Goal: Transaction & Acquisition: Purchase product/service

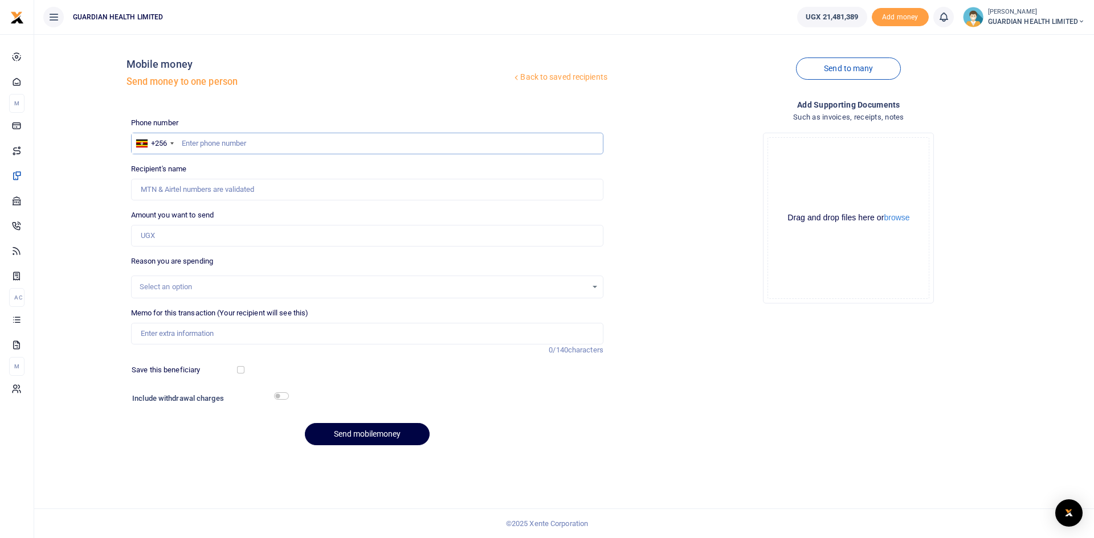
paste input "787384294."
type input "787384294"
click at [174, 234] on input "Amount you want to send" at bounding box center [367, 236] width 472 height 22
type input "1"
type input "[PERSON_NAME]"
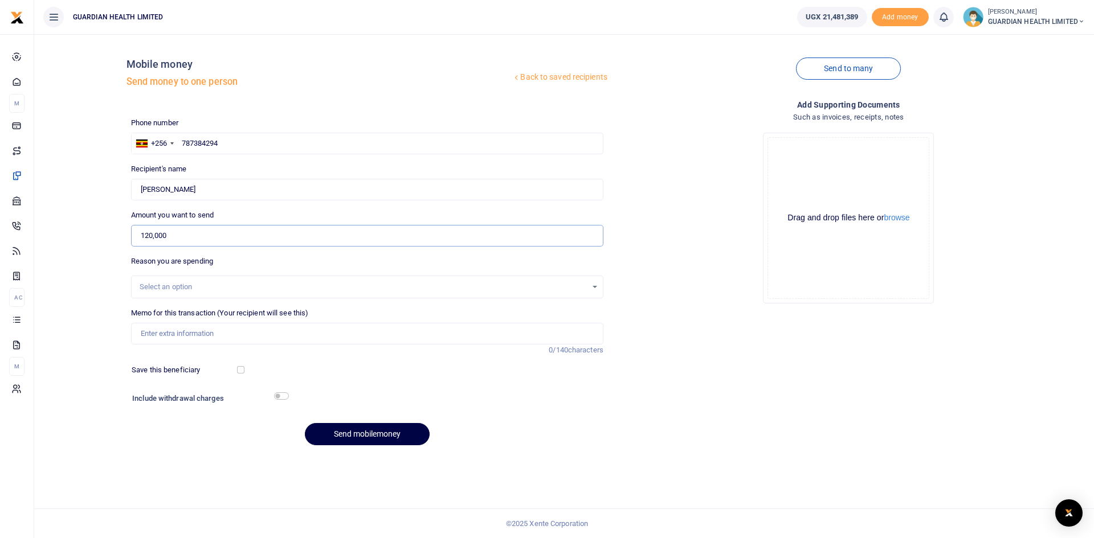
type input "120,000"
click at [183, 284] on div "Select an option" at bounding box center [363, 286] width 447 height 11
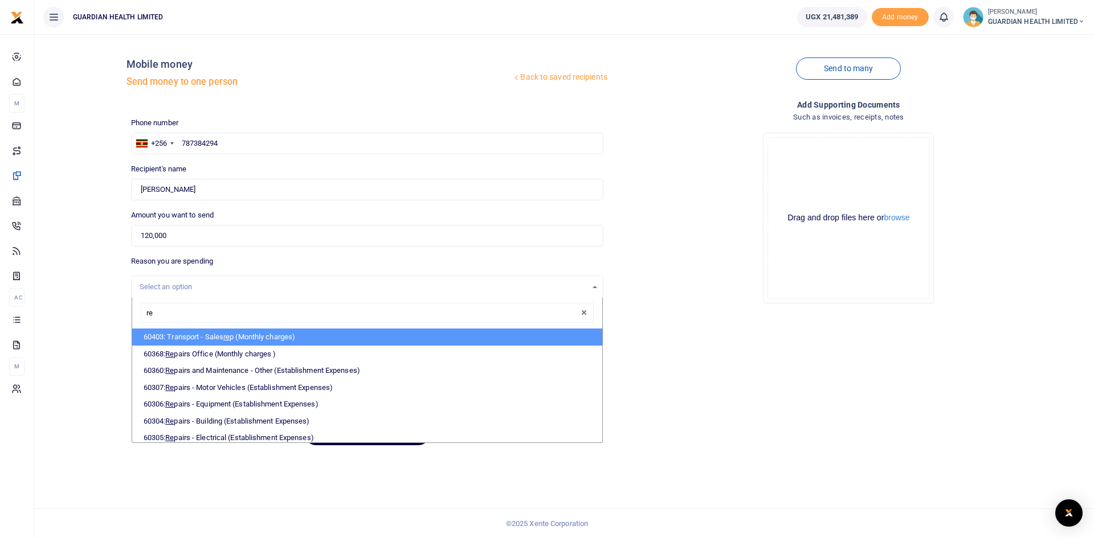
type input "rep"
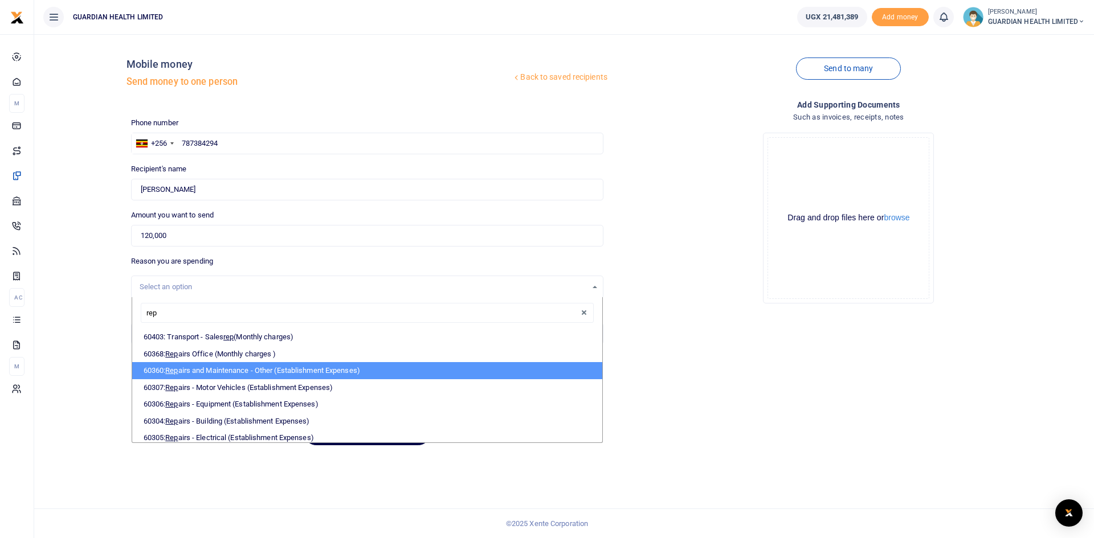
click at [242, 373] on li "60360: Rep airs and Maintenance - Other (Establishment Expenses)" at bounding box center [367, 370] width 470 height 17
select select "5386"
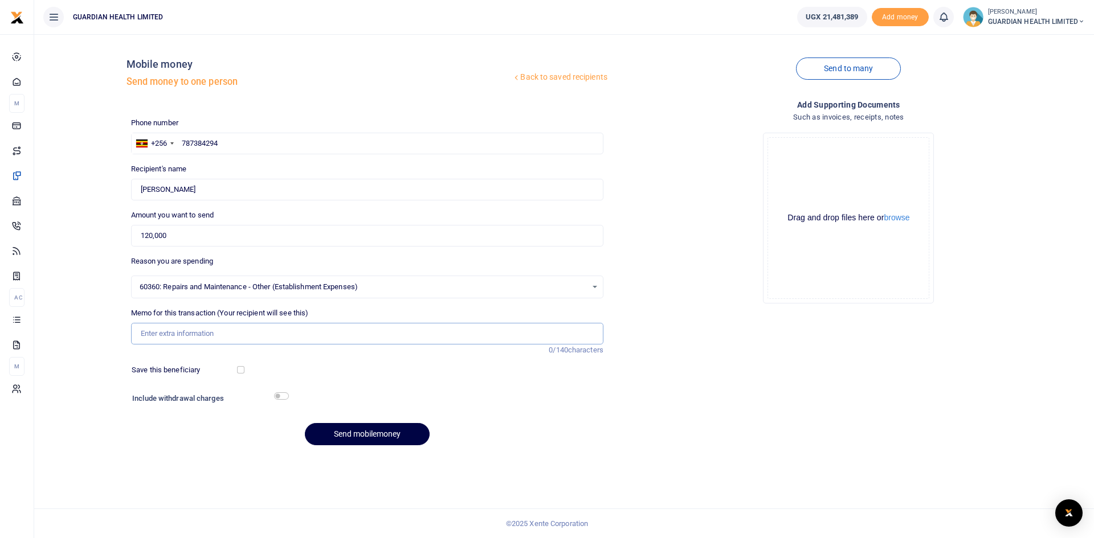
click at [202, 336] on input "Memo for this transaction (Your recipient will see this)" at bounding box center [367, 334] width 472 height 22
type input "Rocket Health chair repairs"
click at [240, 369] on input "checkbox" at bounding box center [240, 369] width 7 height 7
checkbox input "true"
click at [287, 398] on input "checkbox" at bounding box center [281, 396] width 15 height 7
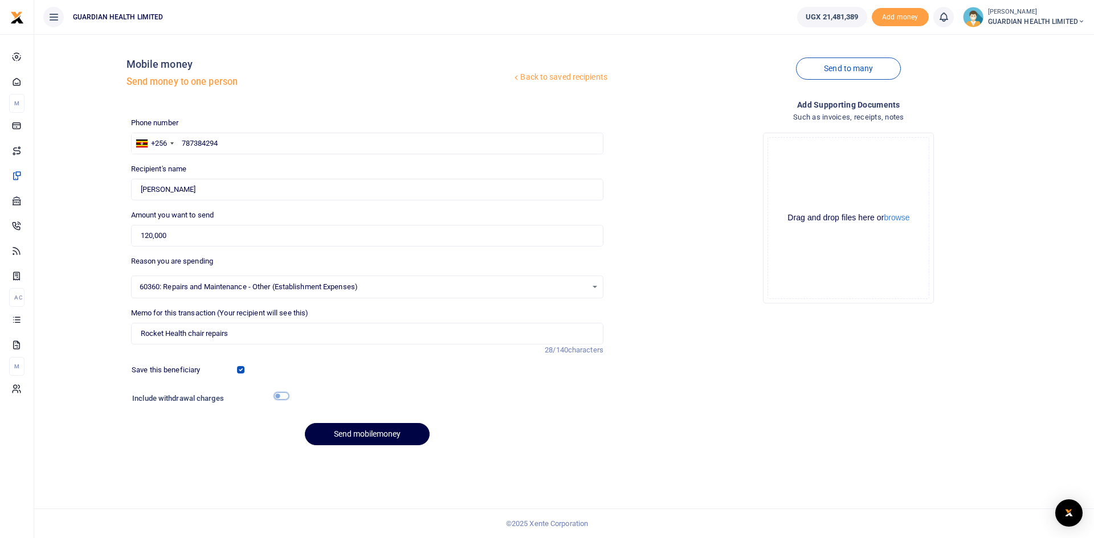
checkbox input "true"
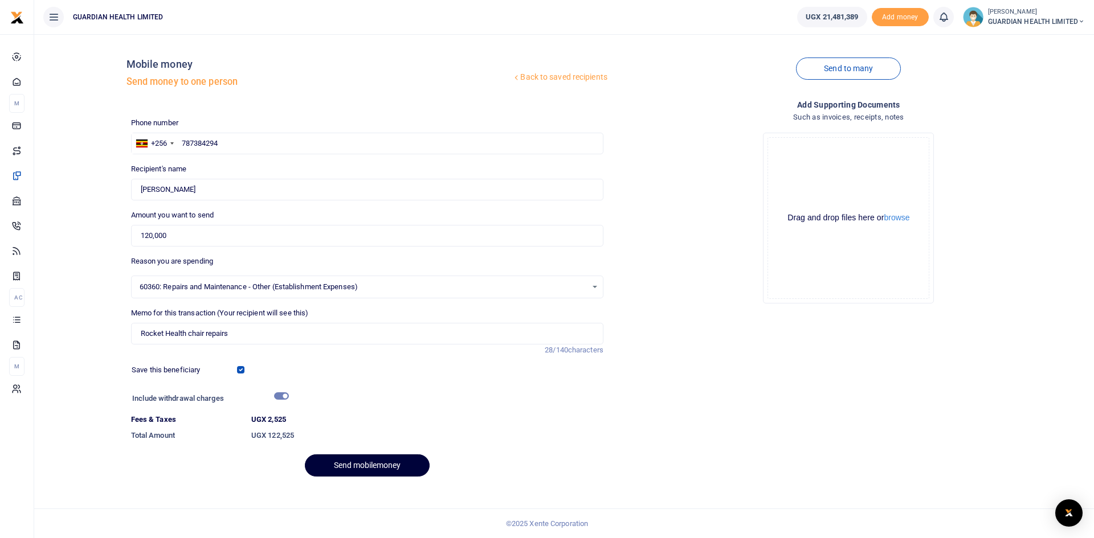
click at [374, 466] on button "Send mobilemoney" at bounding box center [367, 466] width 125 height 22
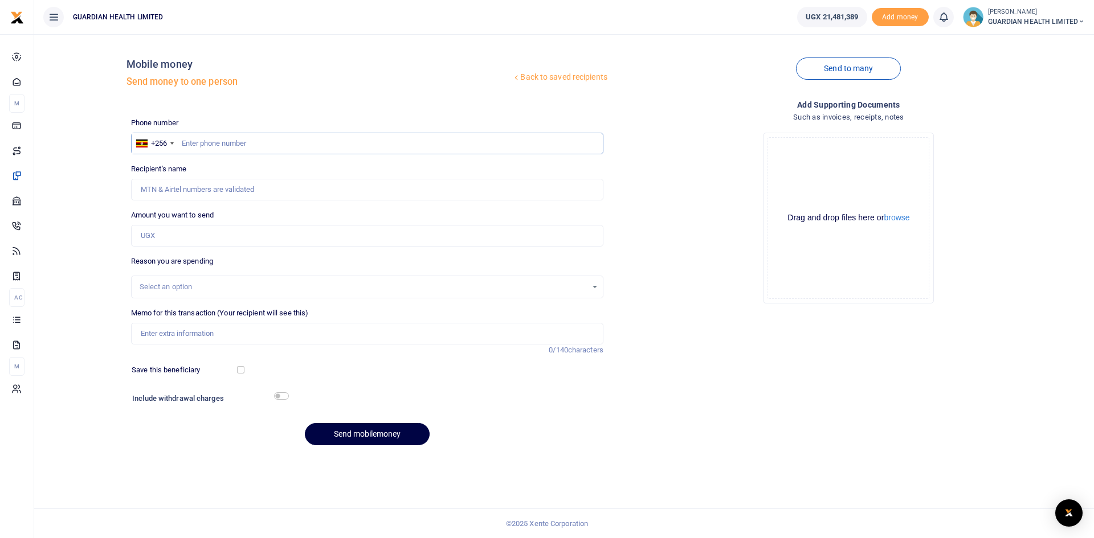
paste input "0758846604"
click at [188, 144] on input "0758846604" at bounding box center [367, 144] width 472 height 22
type input "758846604"
click at [174, 235] on input "Amount you want to send" at bounding box center [367, 236] width 472 height 22
type input "98,000"
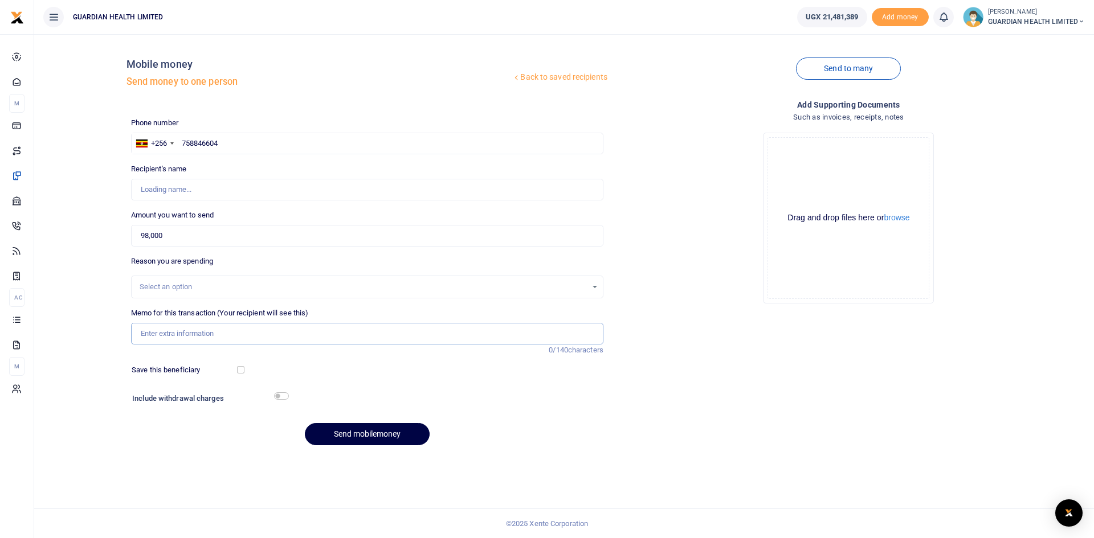
click at [169, 332] on input "Memo for this transaction (Your recipient will see this)" at bounding box center [367, 334] width 472 height 22
type input "Naly"
type input "Kivumbi Johnbosco"
type input "Naalya Petty cash"
click at [240, 370] on input "checkbox" at bounding box center [240, 369] width 7 height 7
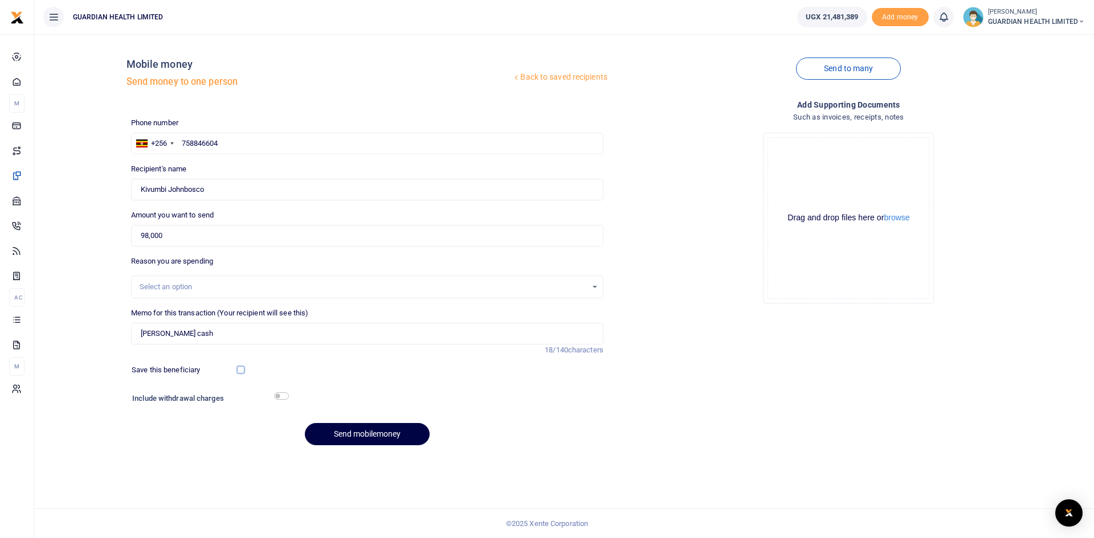
checkbox input "true"
click at [279, 393] on input "checkbox" at bounding box center [281, 396] width 15 height 7
checkbox input "true"
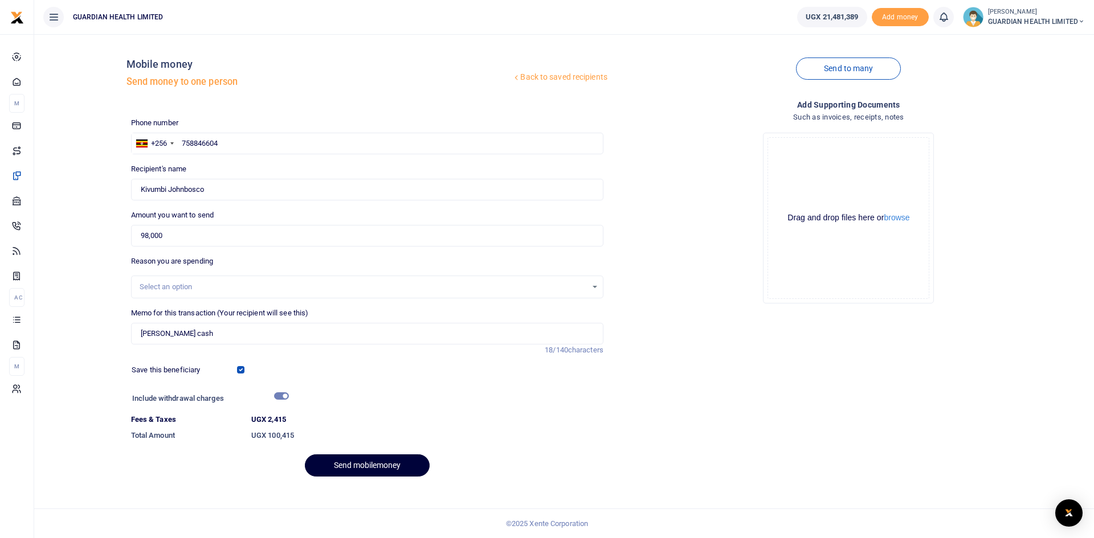
click at [367, 468] on button "Send mobilemoney" at bounding box center [367, 466] width 125 height 22
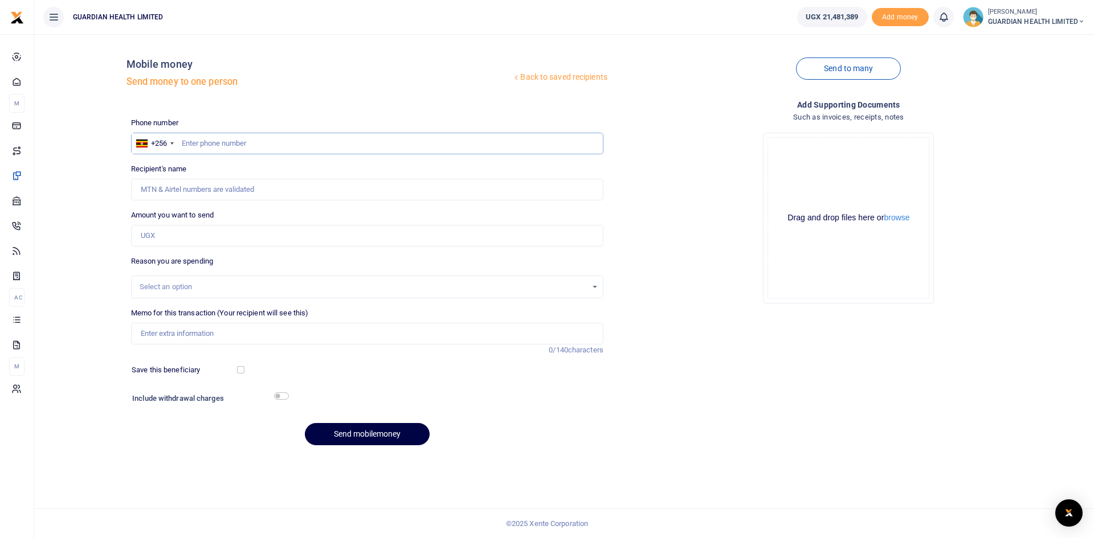
paste input "0788585873"
click at [189, 142] on input "0788585873" at bounding box center [367, 144] width 472 height 22
type input "788585873"
type input "[PERSON_NAME]"
type input "788585873"
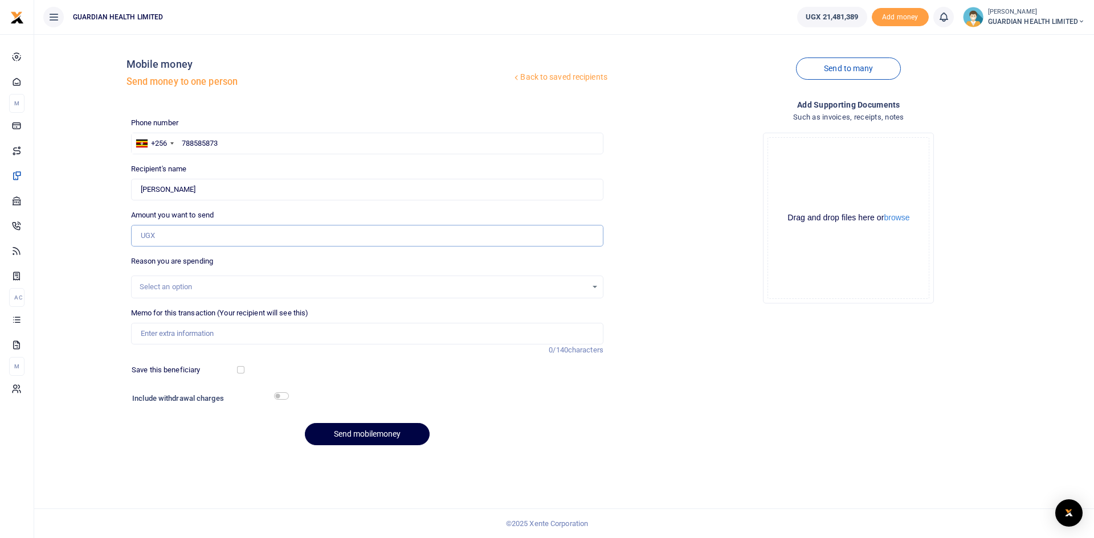
click at [190, 233] on input "Amount you want to send" at bounding box center [367, 236] width 472 height 22
type input "86,500"
click at [193, 326] on input "Memo for this transaction (Your recipient will see this)" at bounding box center [367, 334] width 472 height 22
click at [170, 333] on input "Memo for this transaction (Your recipient will see this)" at bounding box center [367, 334] width 472 height 22
type input "Najjera Petty cash"
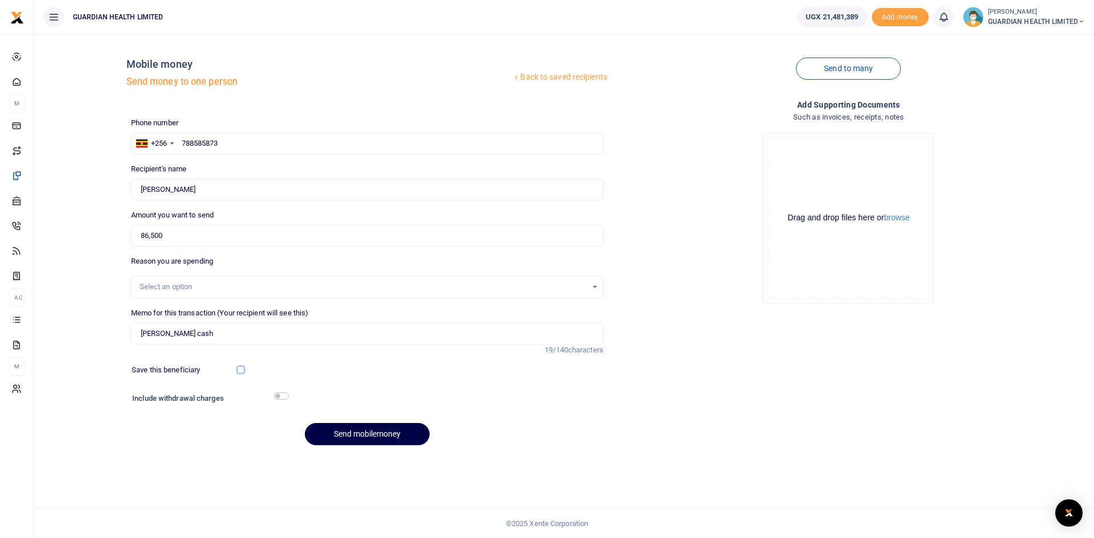
click at [239, 370] on input "checkbox" at bounding box center [240, 369] width 7 height 7
checkbox input "true"
click at [279, 395] on input "checkbox" at bounding box center [281, 396] width 15 height 7
checkbox input "true"
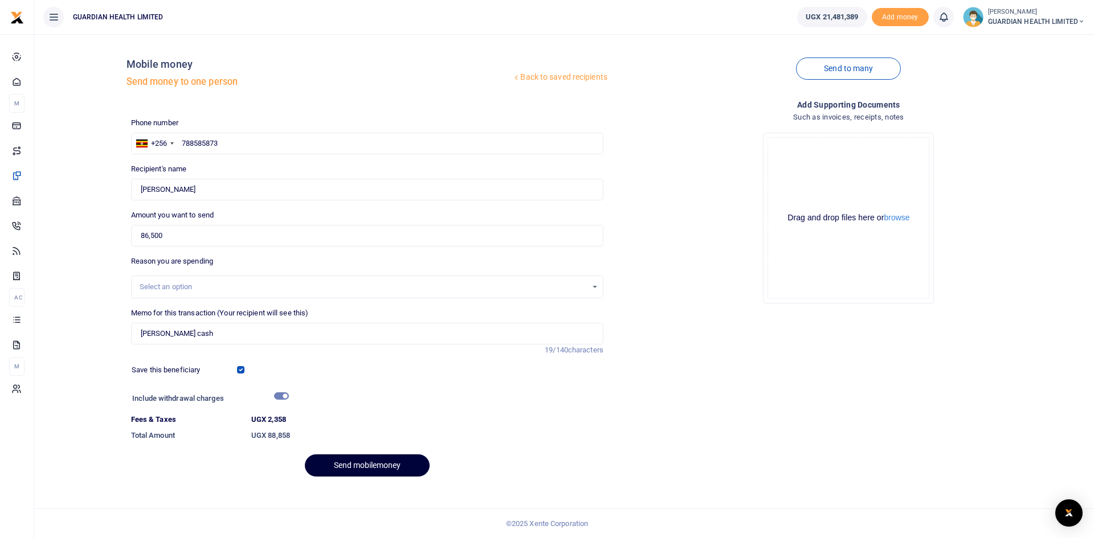
click at [365, 468] on button "Send mobilemoney" at bounding box center [367, 466] width 125 height 22
drag, startPoint x: 261, startPoint y: 143, endPoint x: 137, endPoint y: 128, distance: 124.5
click at [137, 128] on div "Phone number +256 Uganda +256 788585873 Phone is required." at bounding box center [367, 135] width 472 height 37
type input "788585873"
click at [369, 463] on button "Send mobilemoney" at bounding box center [367, 466] width 125 height 22
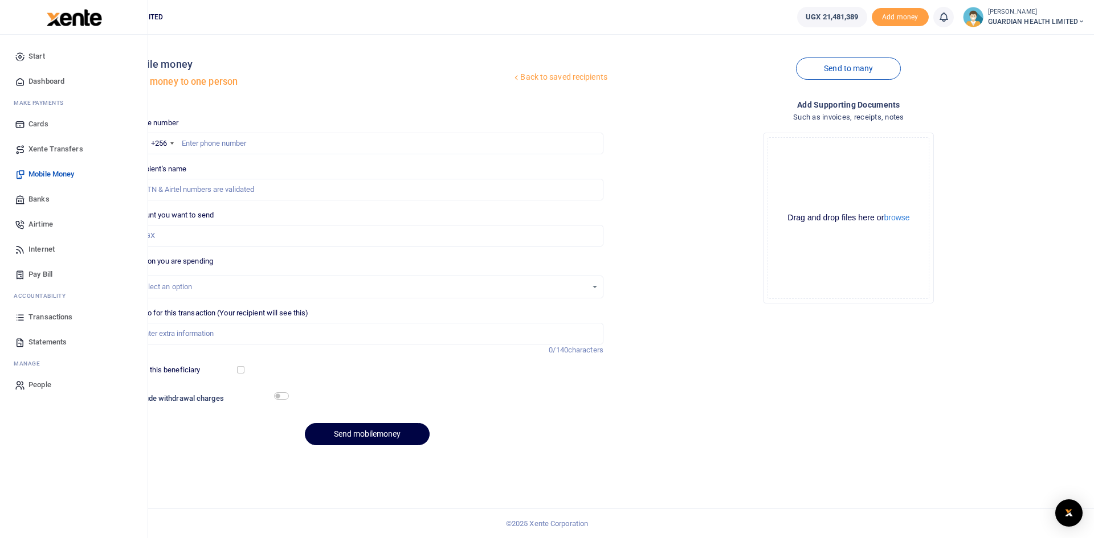
click at [54, 76] on span "Dashboard" at bounding box center [46, 81] width 36 height 11
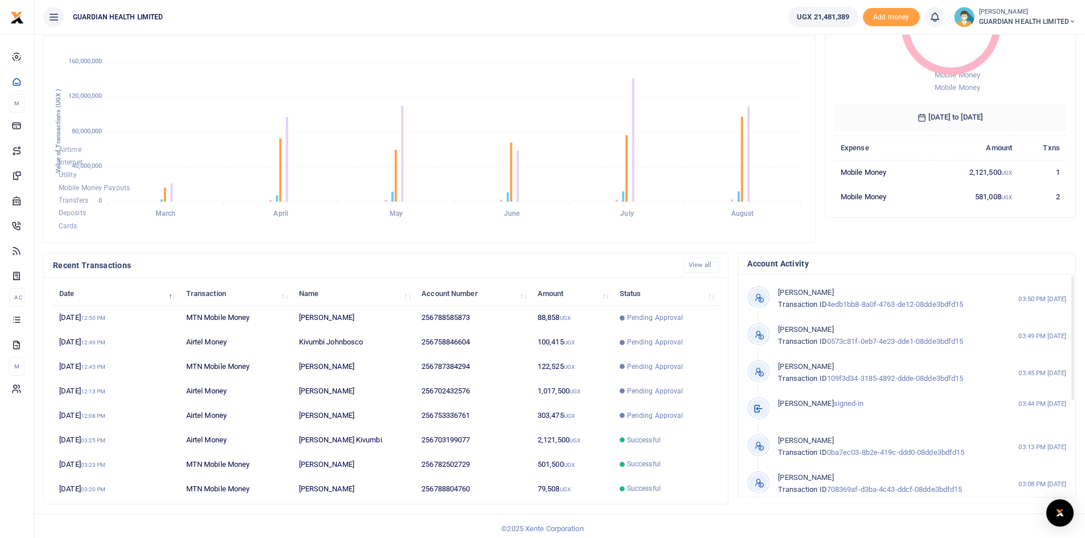
scroll to position [142, 0]
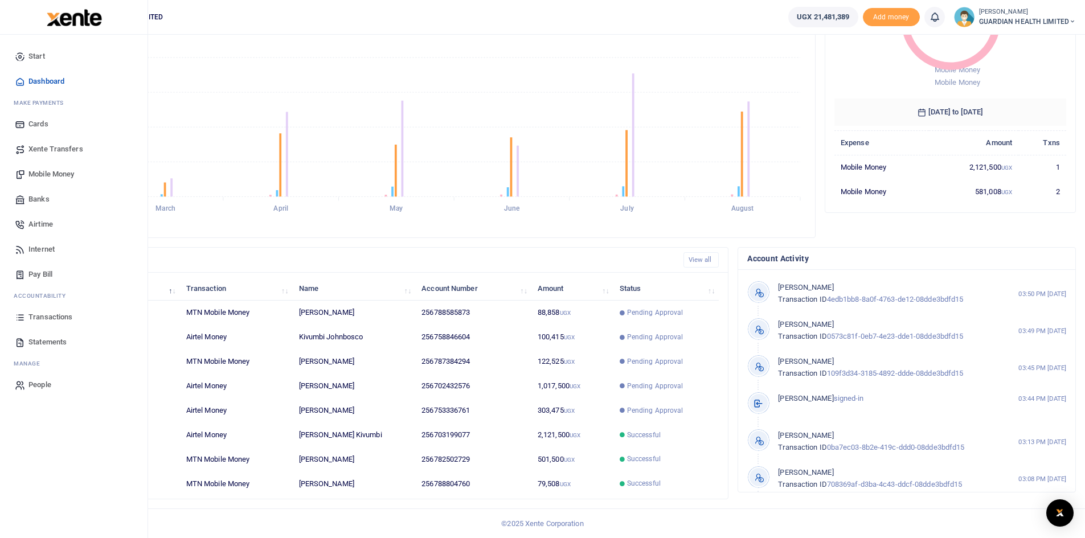
click at [59, 173] on span "Mobile Money" at bounding box center [51, 174] width 46 height 11
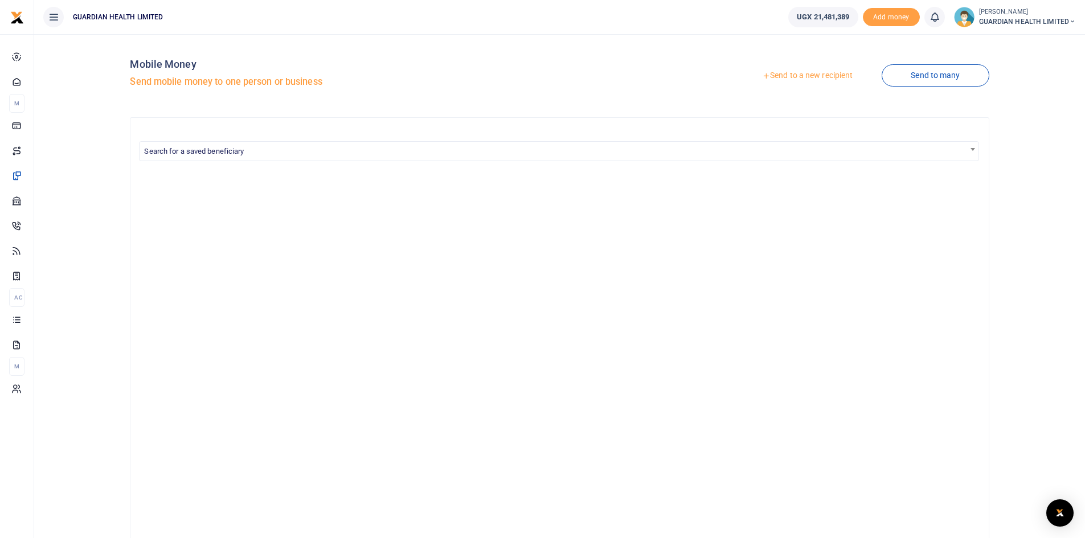
click at [803, 77] on link "Send to a new recipient" at bounding box center [807, 76] width 149 height 21
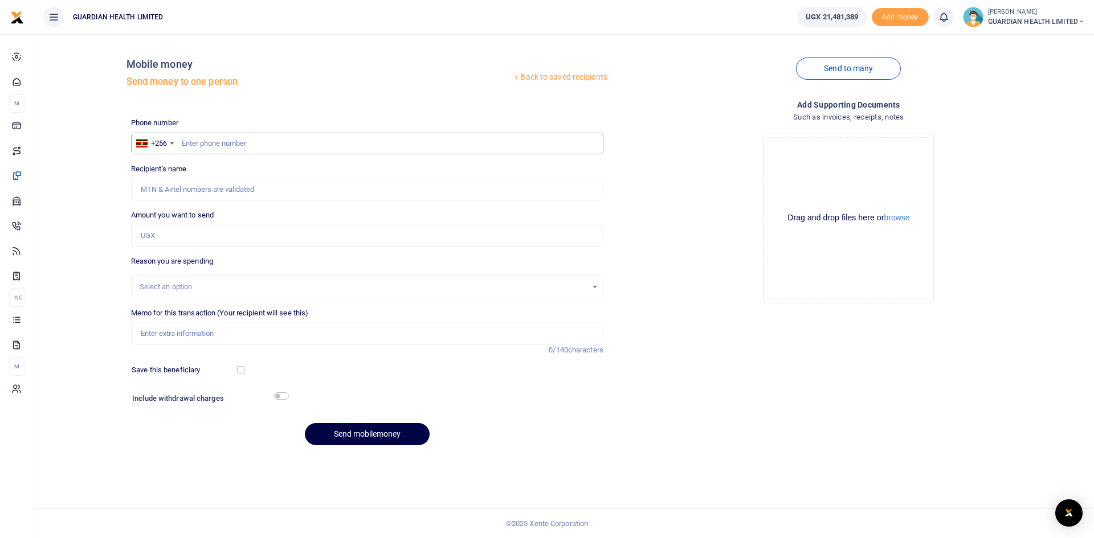
paste input "772383502"
type input "772383502"
click at [182, 143] on input "772383502" at bounding box center [367, 144] width 472 height 22
type input "David Rwabwogo"
type input "772383502"
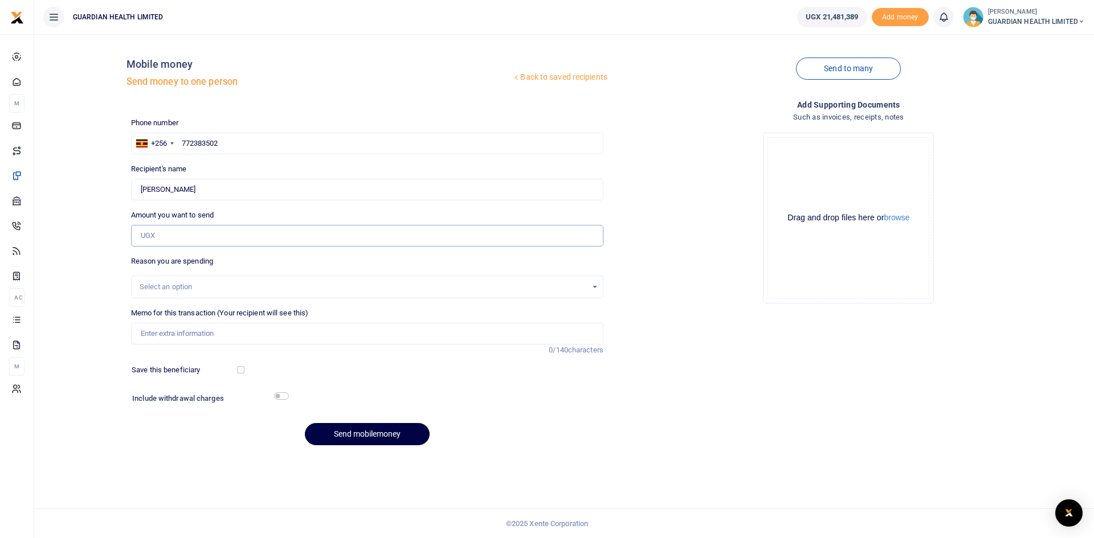
click at [195, 231] on input "Amount you want to send" at bounding box center [367, 236] width 472 height 22
type input "66,500"
click at [180, 333] on input "Memo for this transaction (Your recipient will see this)" at bounding box center [367, 334] width 472 height 22
paste input "Buying Cashiers& Trainers Breakfast"
click at [199, 332] on input "Buying Cashiers& Trainers Breakfast" at bounding box center [367, 334] width 472 height 22
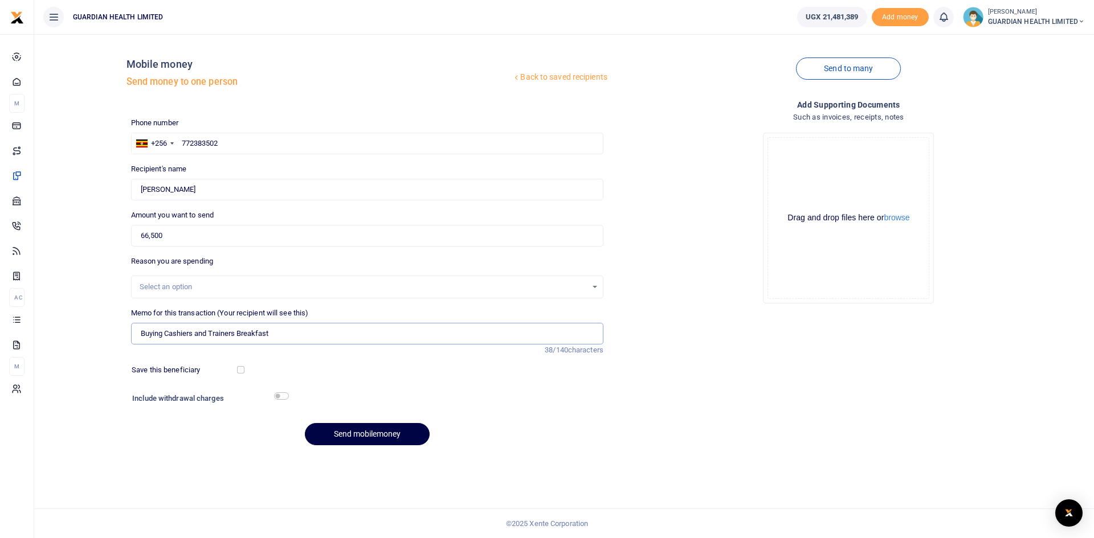
type input "Buying Cashiers and Trainers Breakfast"
click at [240, 373] on input "checkbox" at bounding box center [240, 369] width 7 height 7
checkbox input "true"
click at [281, 395] on input "checkbox" at bounding box center [281, 396] width 15 height 7
checkbox input "true"
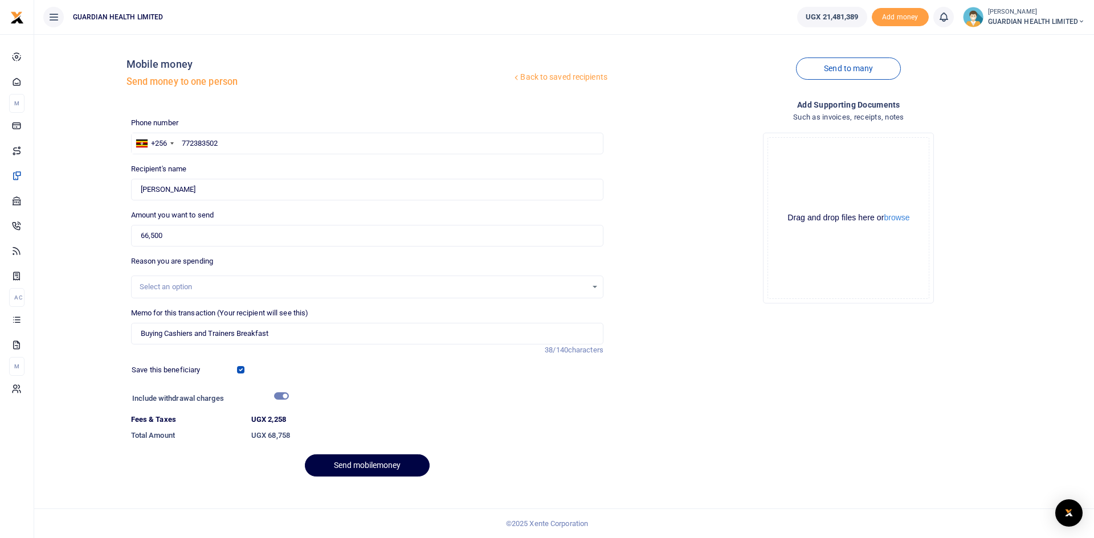
click at [188, 283] on div "Select an option" at bounding box center [363, 286] width 447 height 11
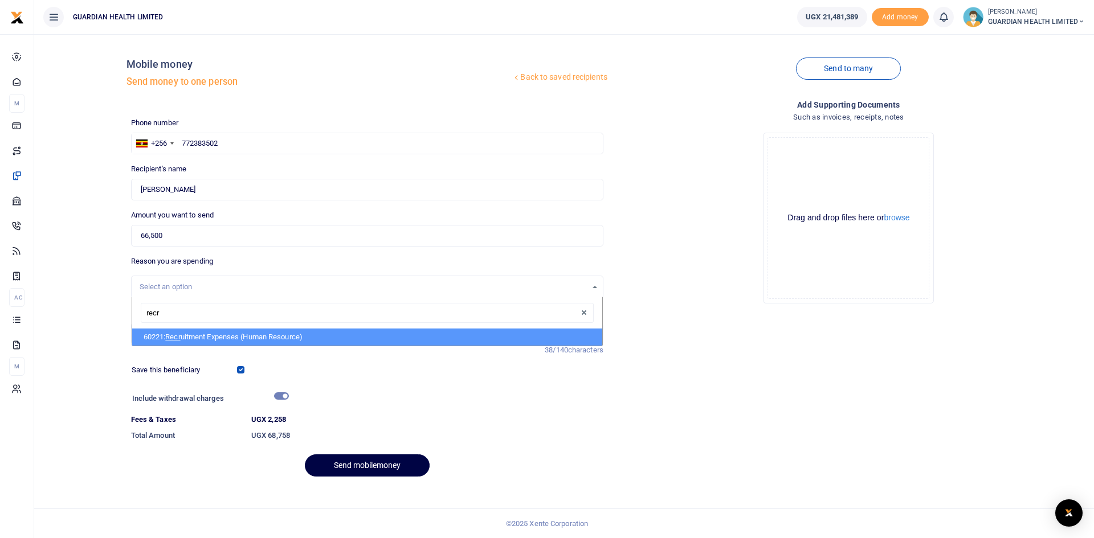
type input "recru"
click at [191, 341] on li "60221: Recru itment Expenses (Human Resource)" at bounding box center [367, 337] width 470 height 17
select select "5394"
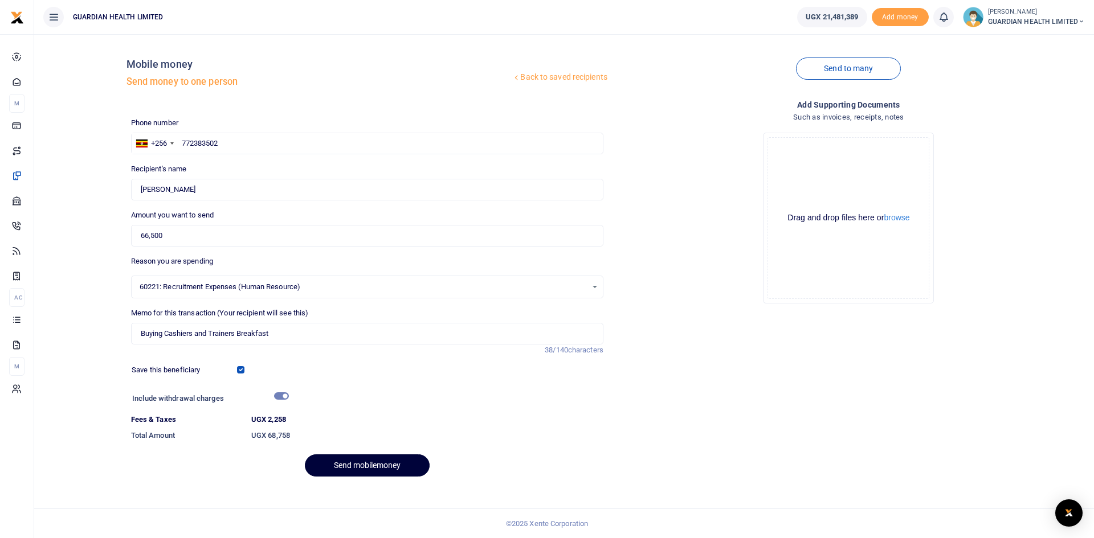
click at [362, 466] on button "Send mobilemoney" at bounding box center [367, 466] width 125 height 22
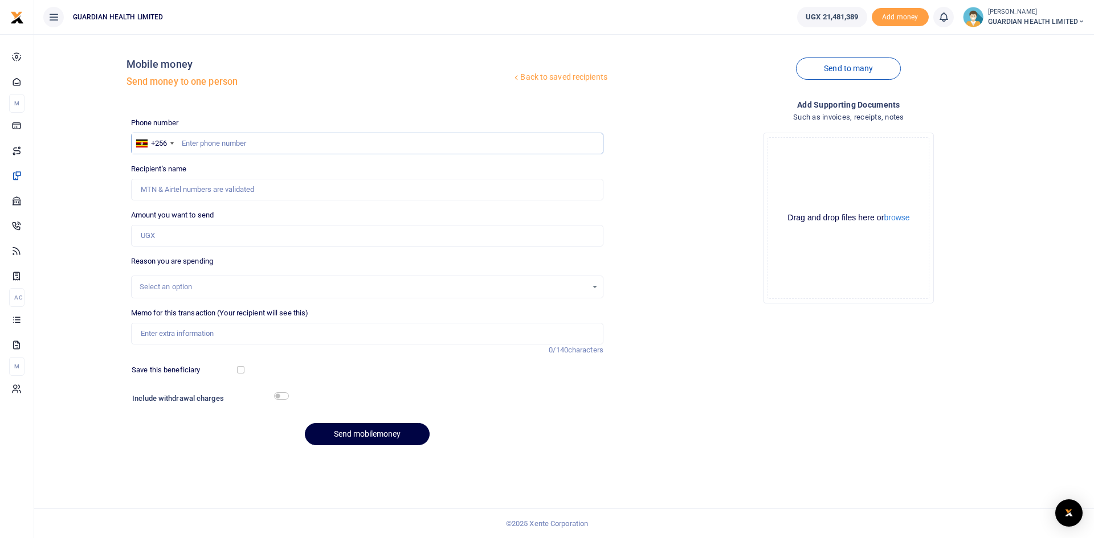
paste input "756452037"
click at [180, 143] on input "756452037" at bounding box center [367, 144] width 472 height 22
type input "756452037"
click at [193, 233] on input "Amount you want to send" at bounding box center [367, 236] width 472 height 22
type input "12,000"
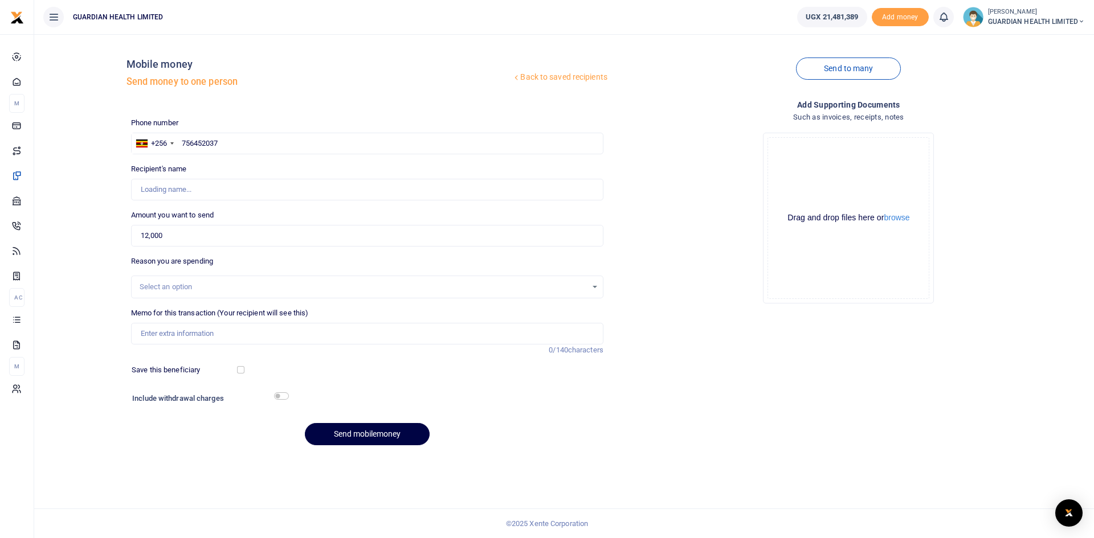
click at [218, 289] on div "Select an option" at bounding box center [363, 286] width 447 height 11
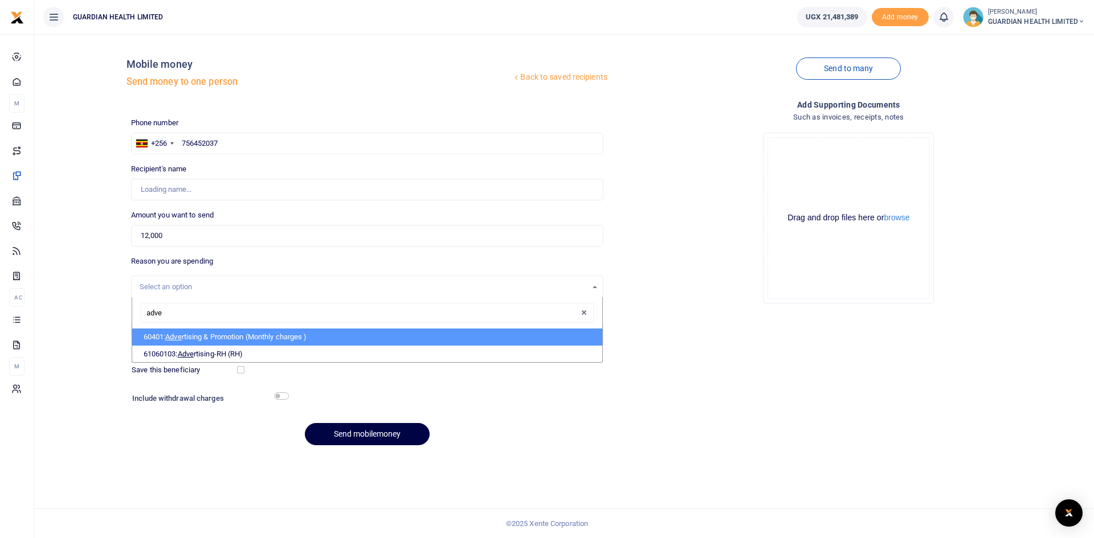
type input "adver"
type input "[PERSON_NAME]"
click at [250, 337] on li "60401: Adver tising & Promotion (Monthly charges )" at bounding box center [367, 337] width 470 height 17
select select "5384"
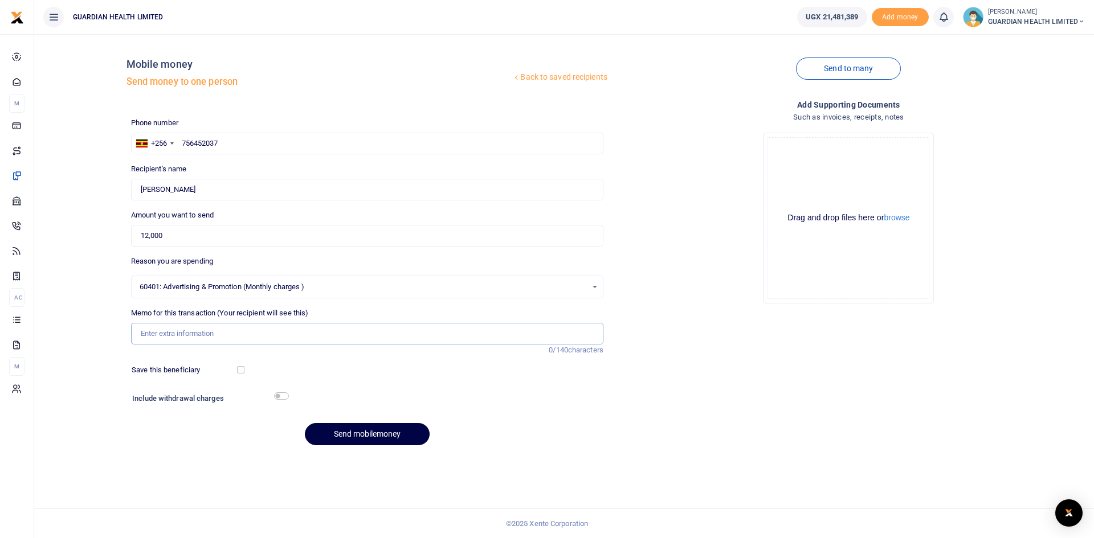
click at [182, 333] on input "Memo for this transaction (Your recipient will see this)" at bounding box center [367, 334] width 472 height 22
paste input "Making URA Training Post"
type input "Making URA Training Post"
click at [238, 367] on input "checkbox" at bounding box center [240, 369] width 7 height 7
checkbox input "true"
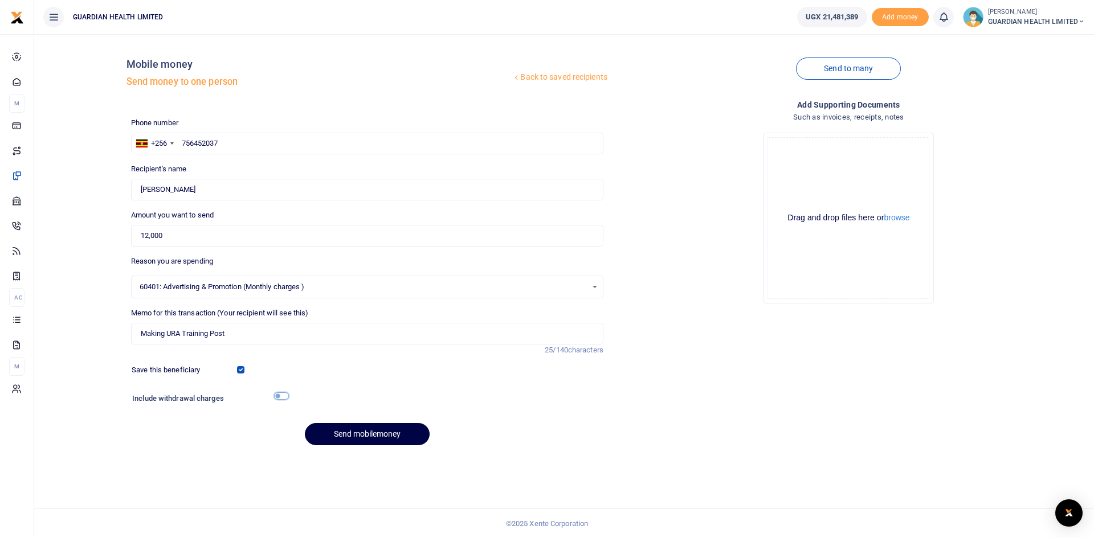
click at [276, 395] on input "checkbox" at bounding box center [281, 396] width 15 height 7
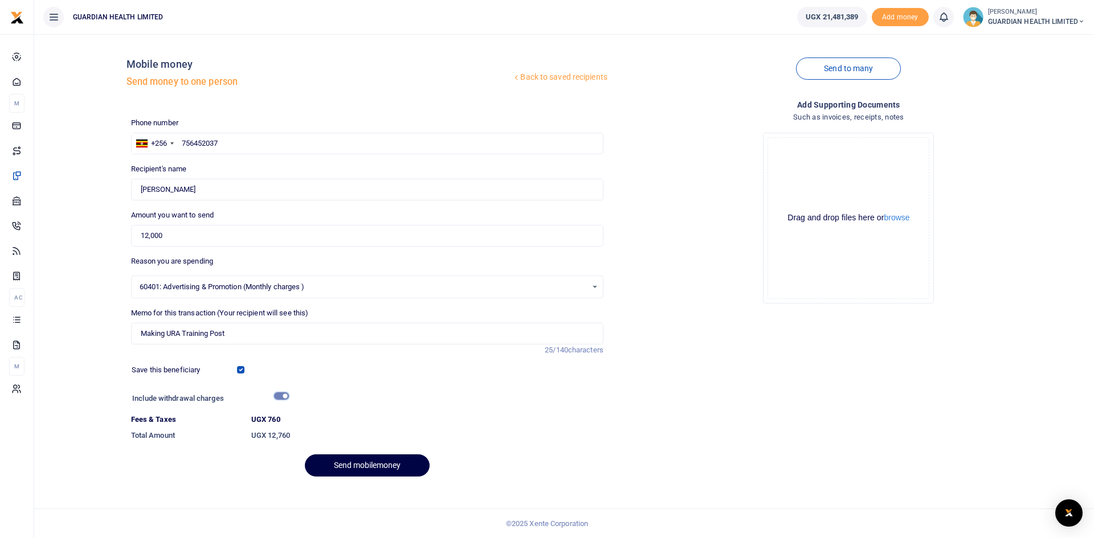
click at [284, 396] on input "checkbox" at bounding box center [281, 396] width 15 height 7
checkbox input "false"
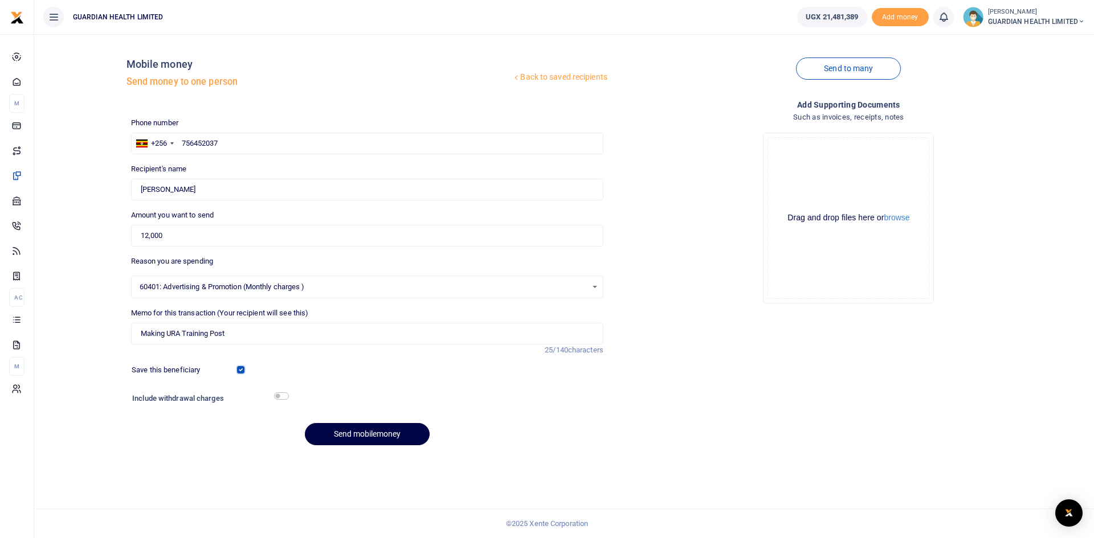
click at [243, 369] on input "checkbox" at bounding box center [240, 369] width 7 height 7
checkbox input "false"
click at [354, 435] on button "Send mobilemoney" at bounding box center [367, 434] width 125 height 22
paste input "706739561"
click at [182, 144] on input "706739561" at bounding box center [367, 144] width 472 height 22
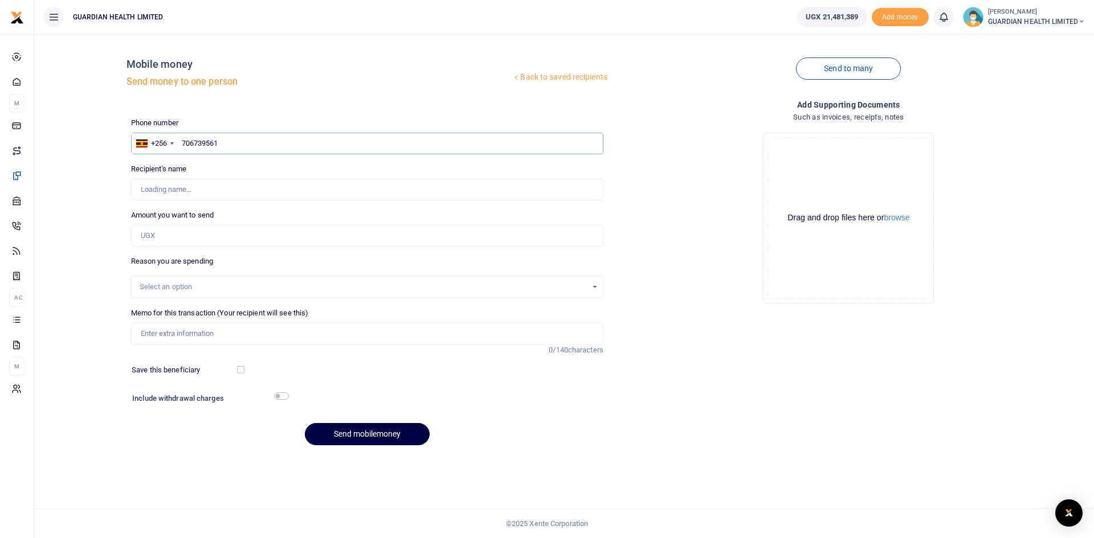
type input "706739561"
click at [182, 226] on input "Amount you want to send" at bounding box center [367, 236] width 472 height 22
type input "40,000"
click at [163, 285] on div "Select an option" at bounding box center [363, 286] width 447 height 11
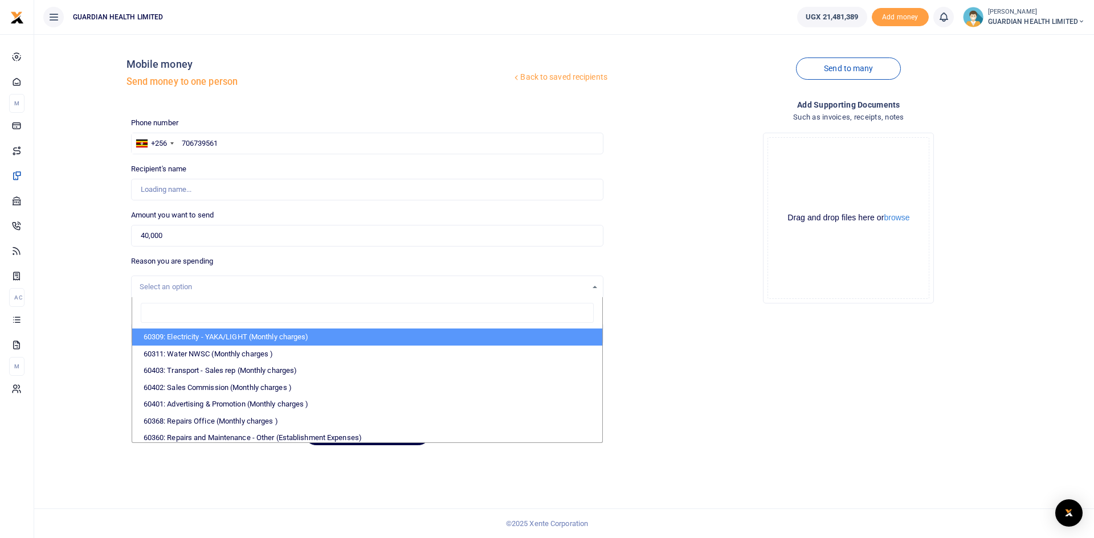
type input "Joseph Kasekende"
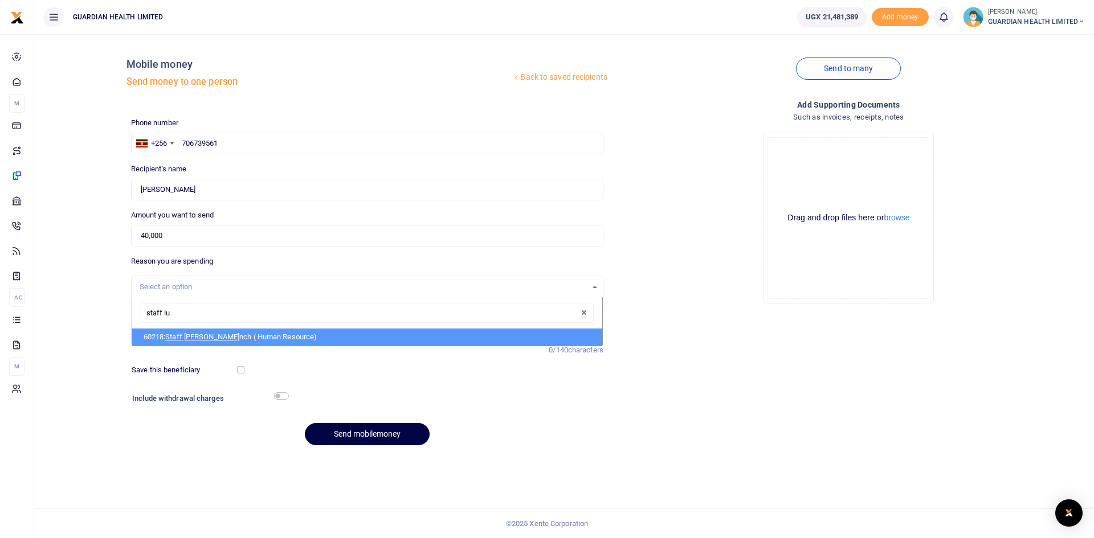
type input "staff lun"
click at [182, 340] on span "Staff Lun" at bounding box center [180, 337] width 31 height 9
select select "5399"
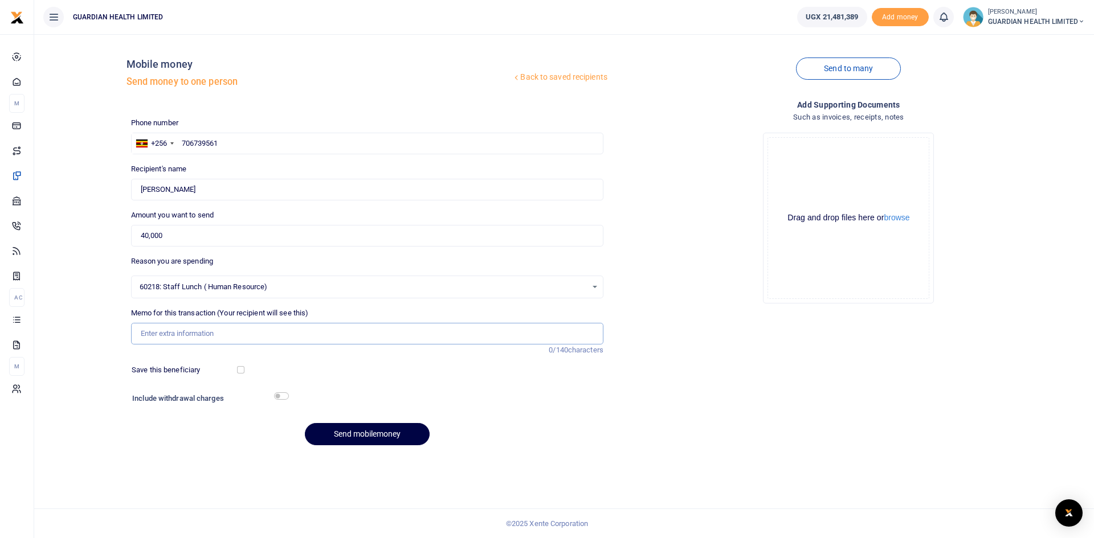
click at [178, 328] on input "Memo for this transaction (Your recipient will see this)" at bounding box center [367, 334] width 472 height 22
type input "Staff lunch during stock delivery to Jinja 1 2 and Mukono and Van washing"
click at [242, 370] on input "checkbox" at bounding box center [240, 369] width 7 height 7
checkbox input "true"
drag, startPoint x: 275, startPoint y: 394, endPoint x: 295, endPoint y: 403, distance: 21.9
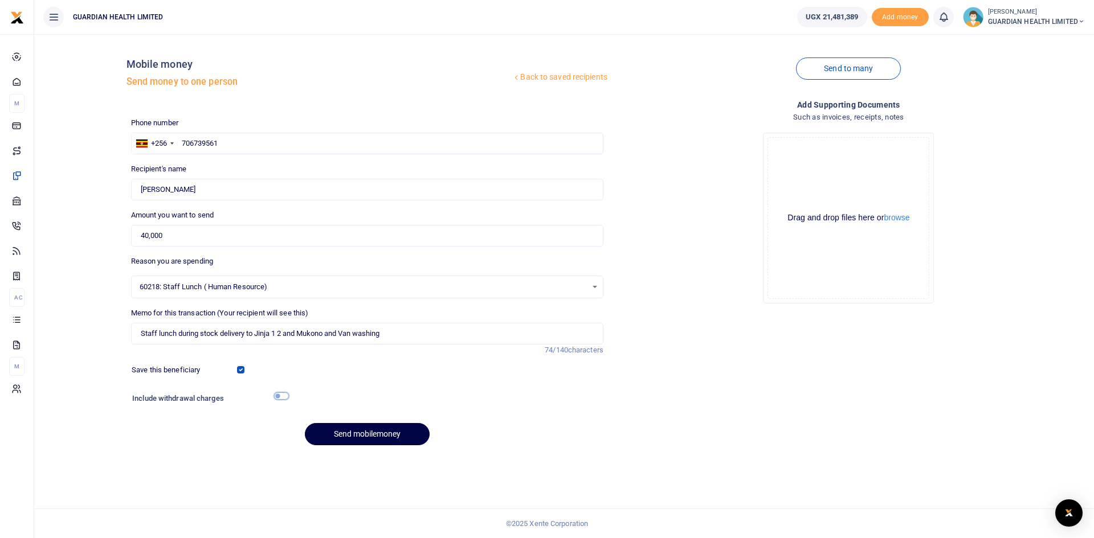
click at [276, 394] on input "checkbox" at bounding box center [281, 396] width 15 height 7
checkbox input "true"
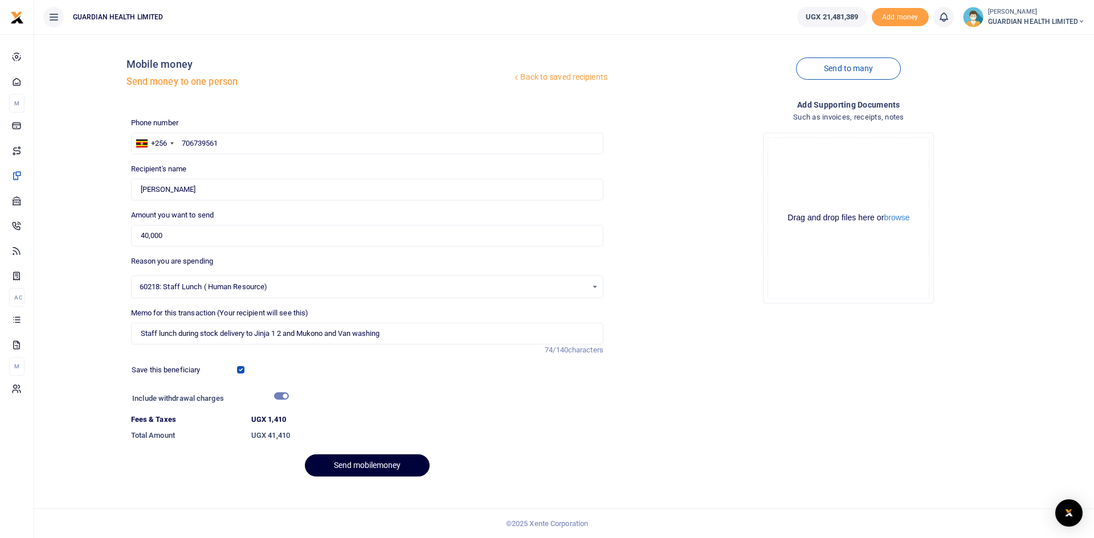
click at [352, 465] on button "Send mobilemoney" at bounding box center [367, 466] width 125 height 22
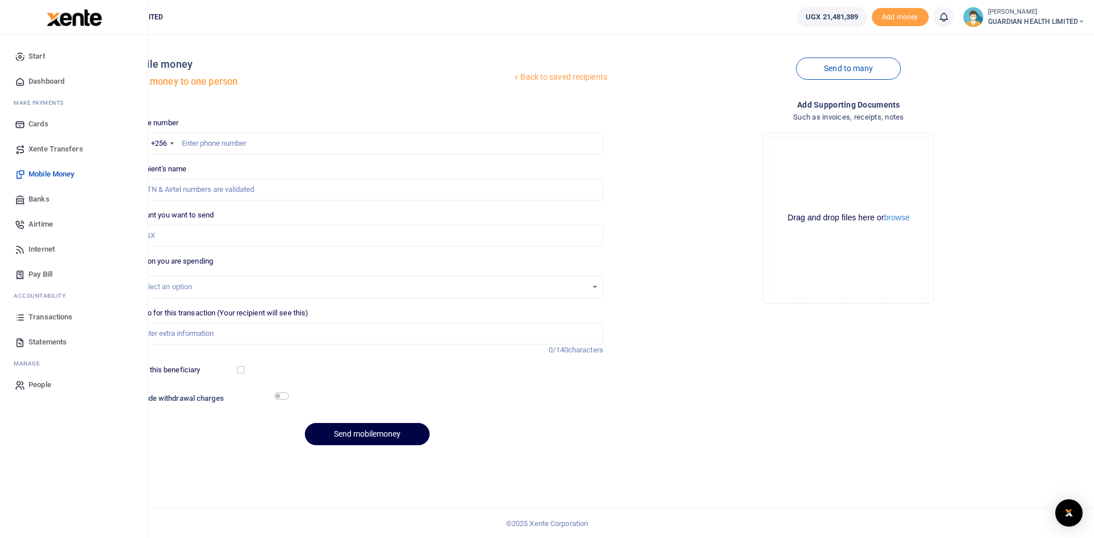
click at [43, 80] on span "Dashboard" at bounding box center [46, 81] width 36 height 11
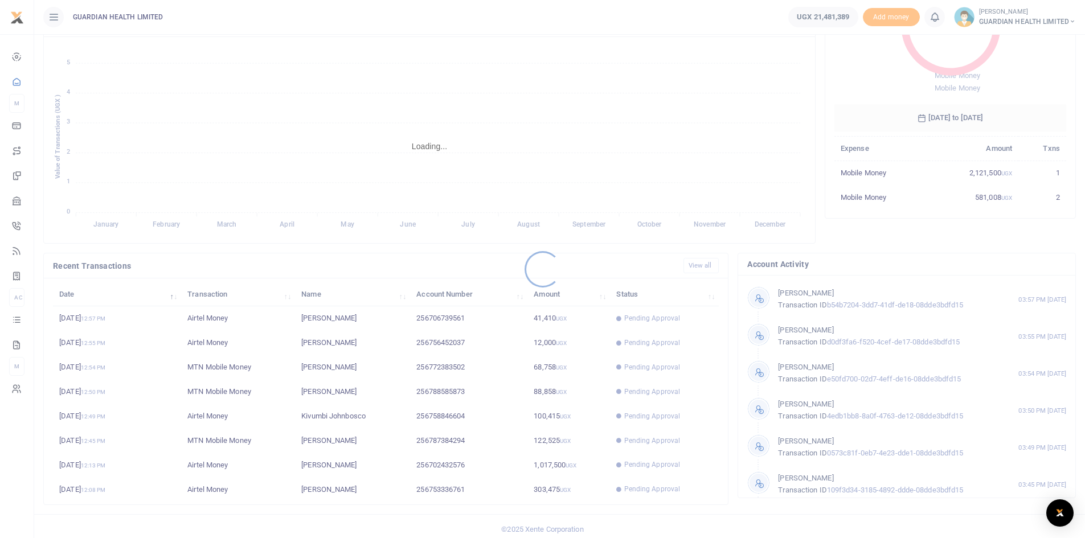
scroll to position [142, 0]
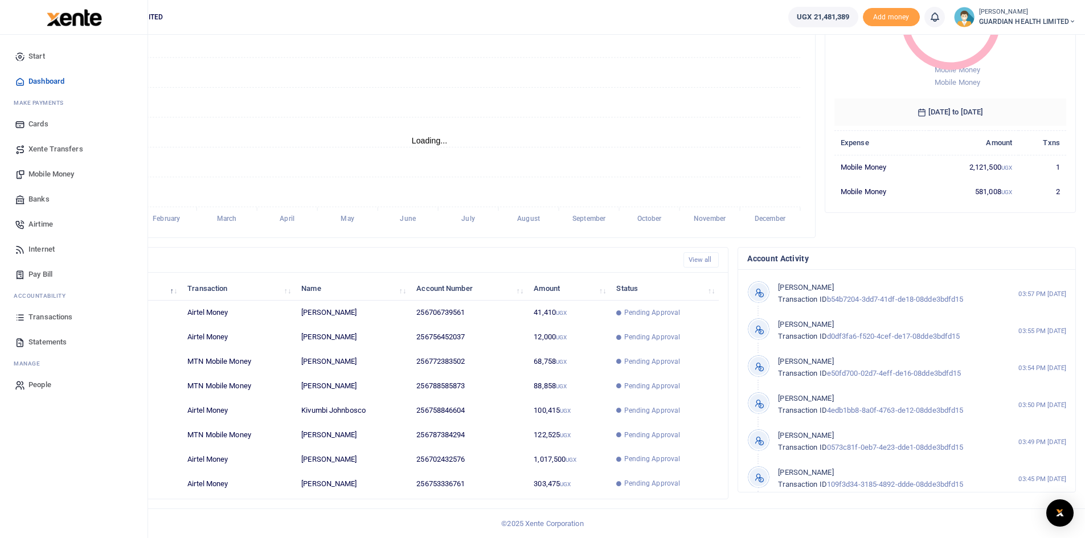
click at [50, 317] on span "Transactions" at bounding box center [50, 317] width 44 height 11
